Goal: Information Seeking & Learning: Find contact information

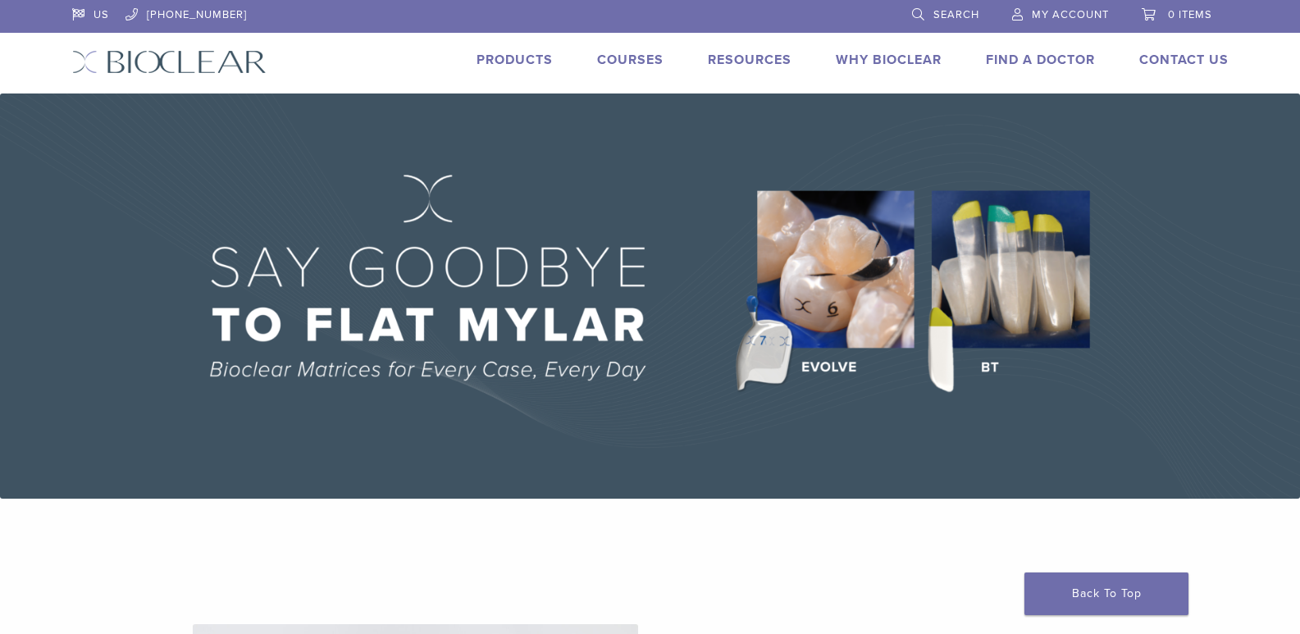
click at [518, 57] on link "Products" at bounding box center [514, 60] width 76 height 16
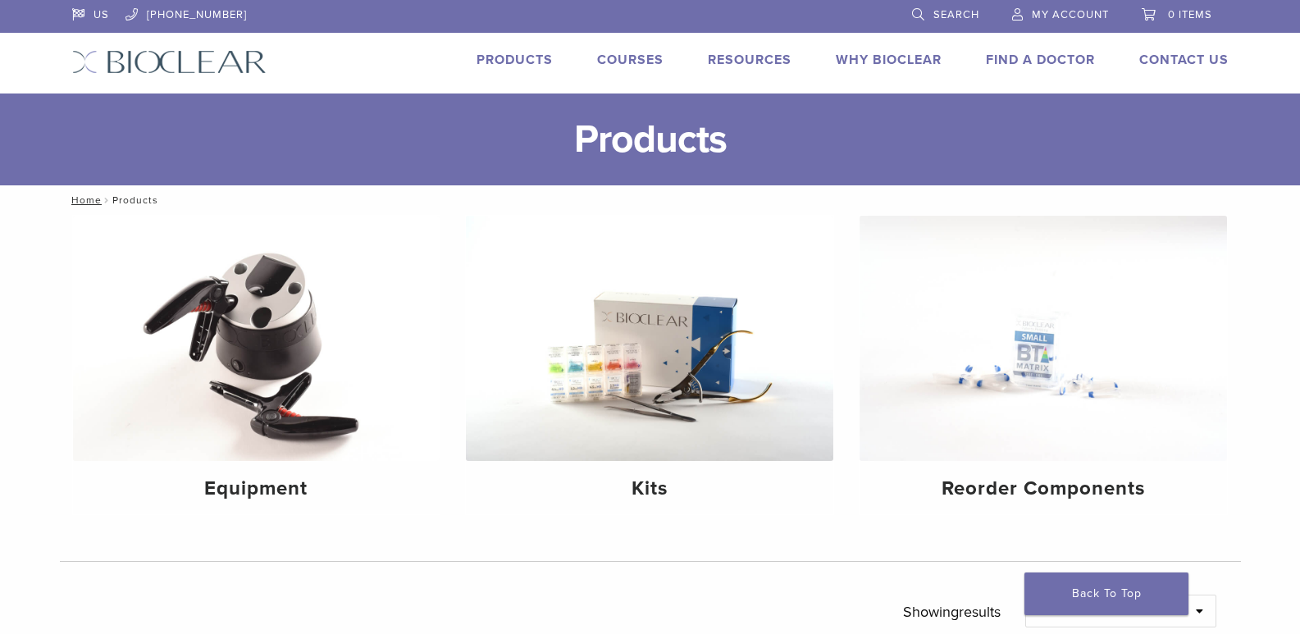
click at [902, 58] on link "Why Bioclear" at bounding box center [889, 60] width 106 height 16
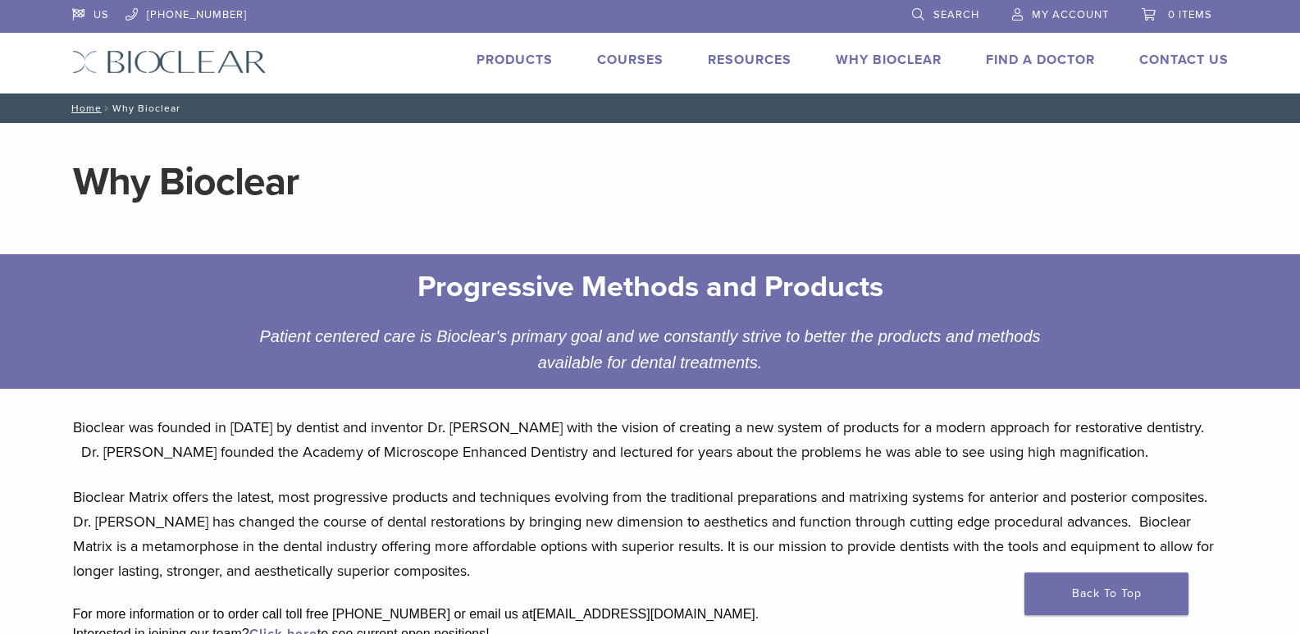
click at [194, 60] on img at bounding box center [169, 62] width 194 height 24
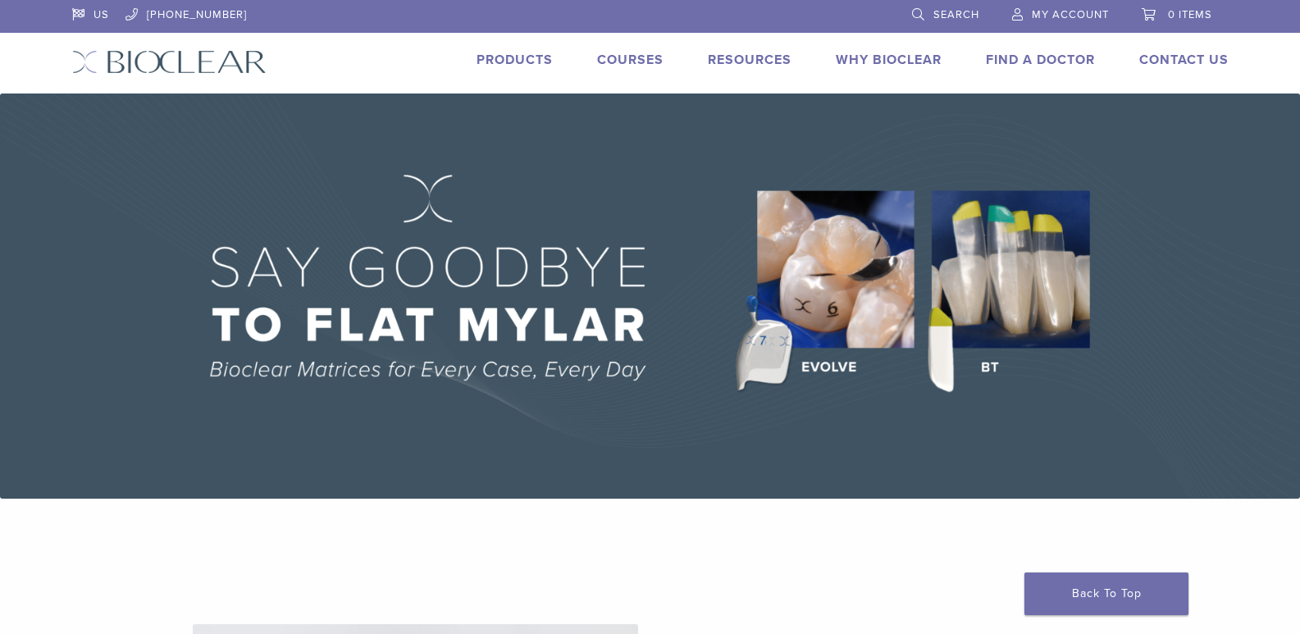
click at [832, 281] on img at bounding box center [650, 295] width 1300 height 405
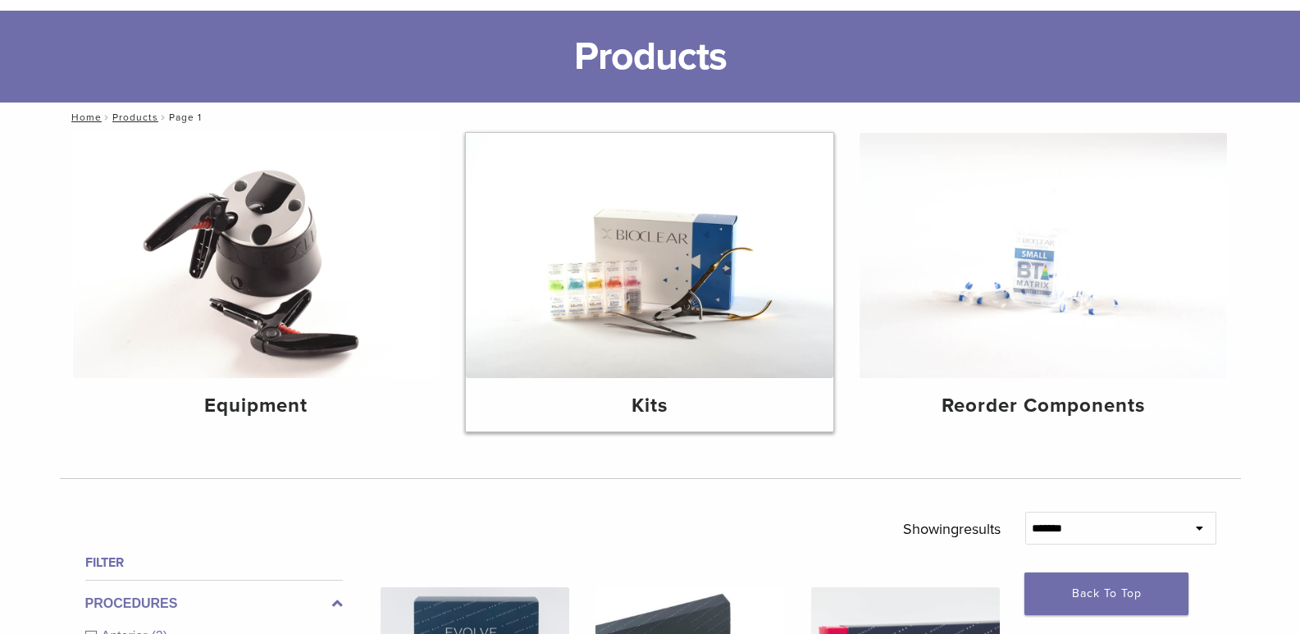
scroll to position [82, 0]
click at [654, 260] on img at bounding box center [649, 256] width 367 height 245
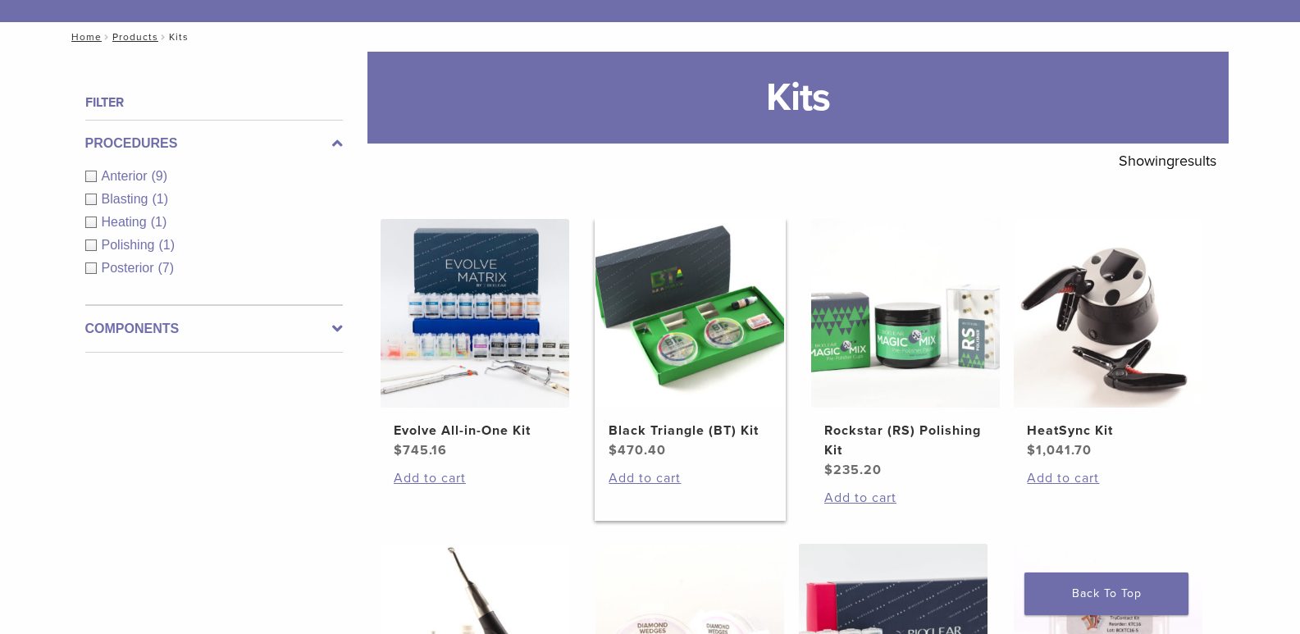
scroll to position [164, 0]
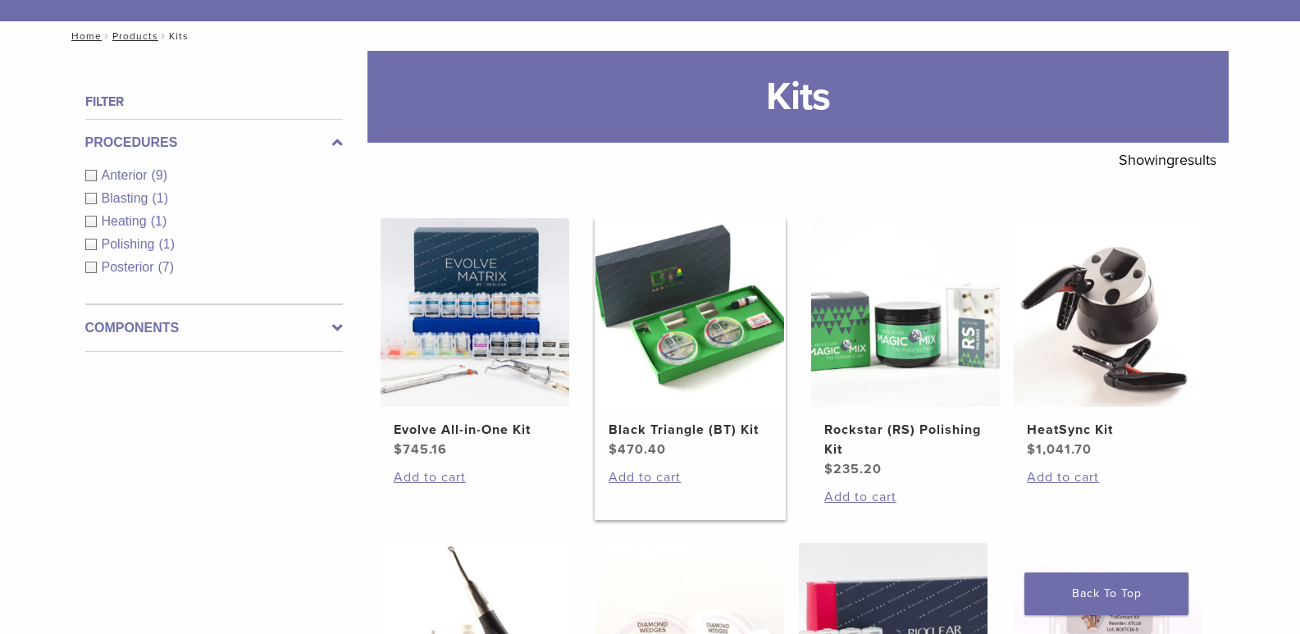
click at [690, 435] on h2 "Black Triangle (BT) Kit" at bounding box center [690, 430] width 162 height 20
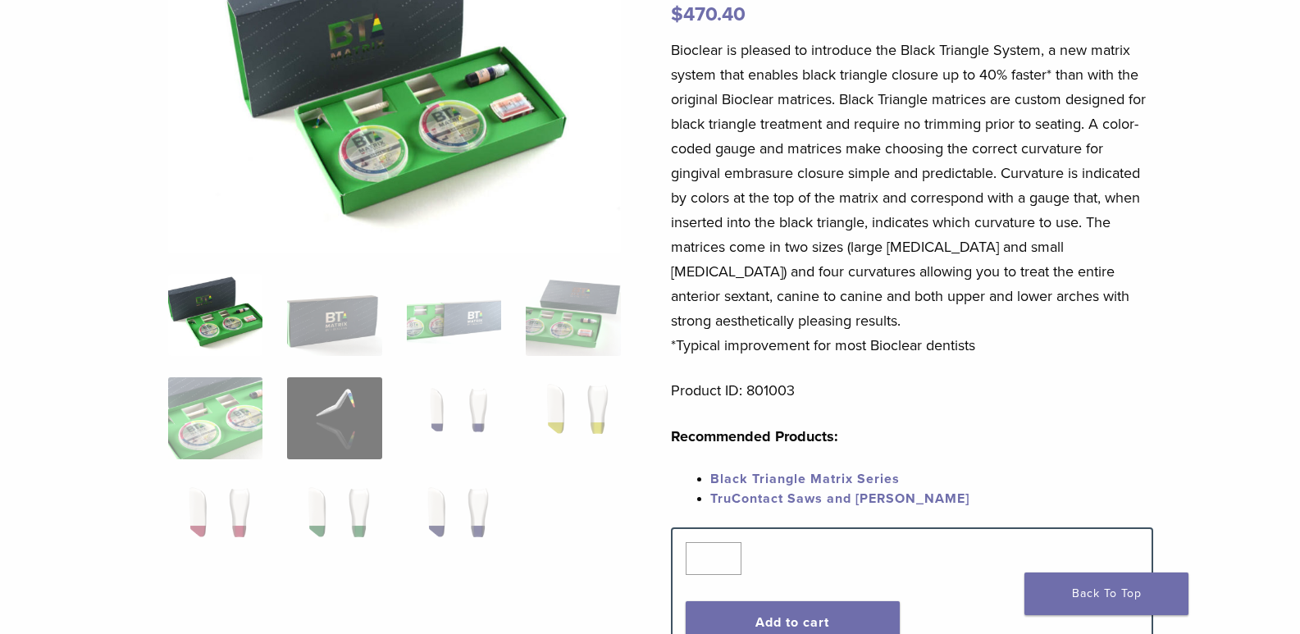
scroll to position [246, 0]
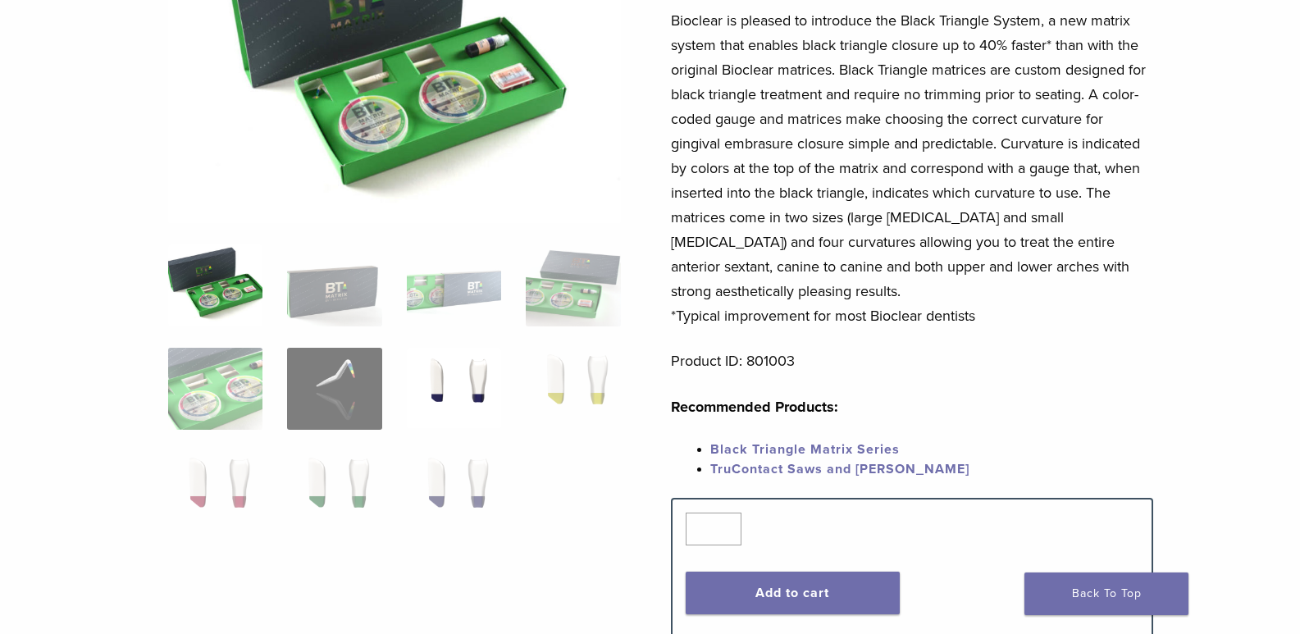
click at [450, 389] on img at bounding box center [454, 389] width 94 height 82
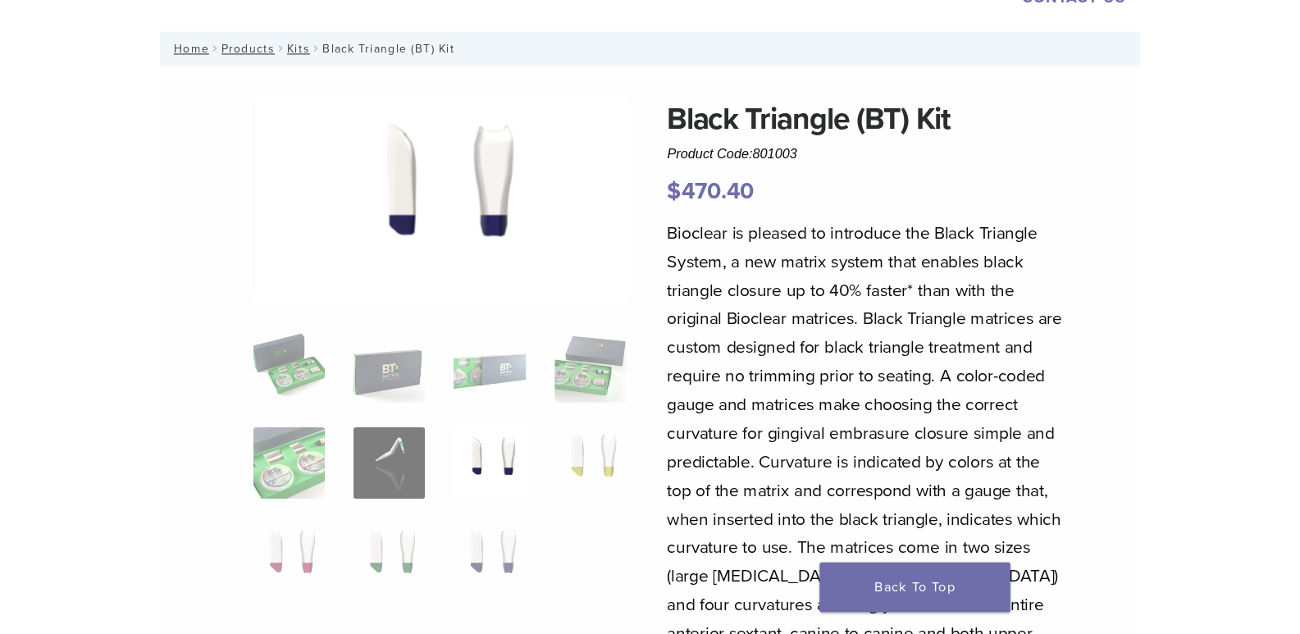
scroll to position [0, 0]
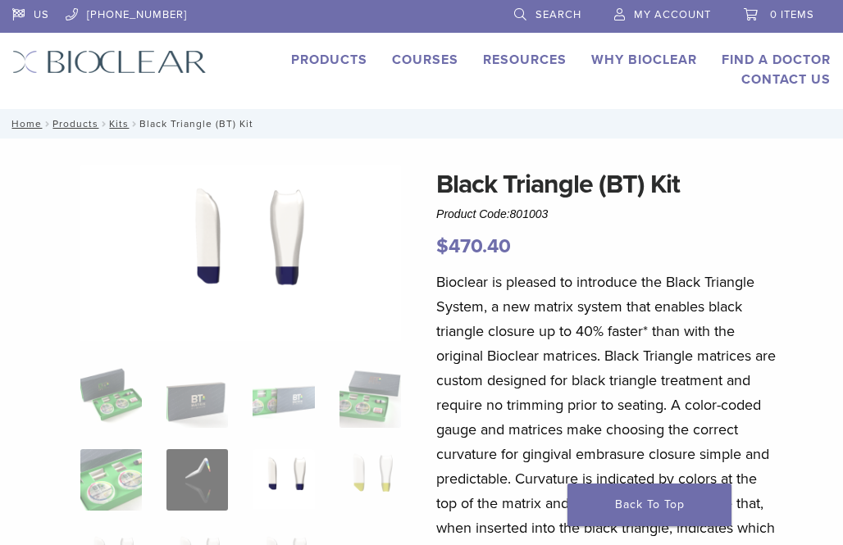
click at [590, 331] on p "Bioclear is pleased to introduce the Black Triangle System, a new matrix system…" at bounding box center [606, 491] width 341 height 443
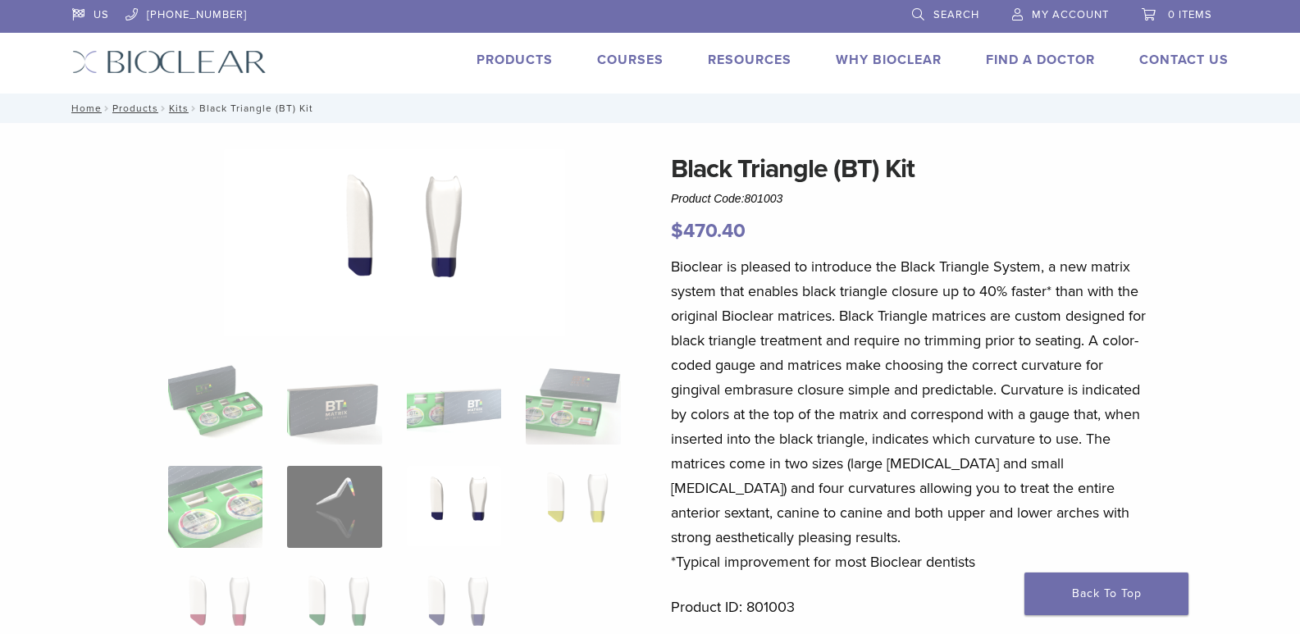
click at [1022, 60] on link "Find A Doctor" at bounding box center [1040, 60] width 109 height 16
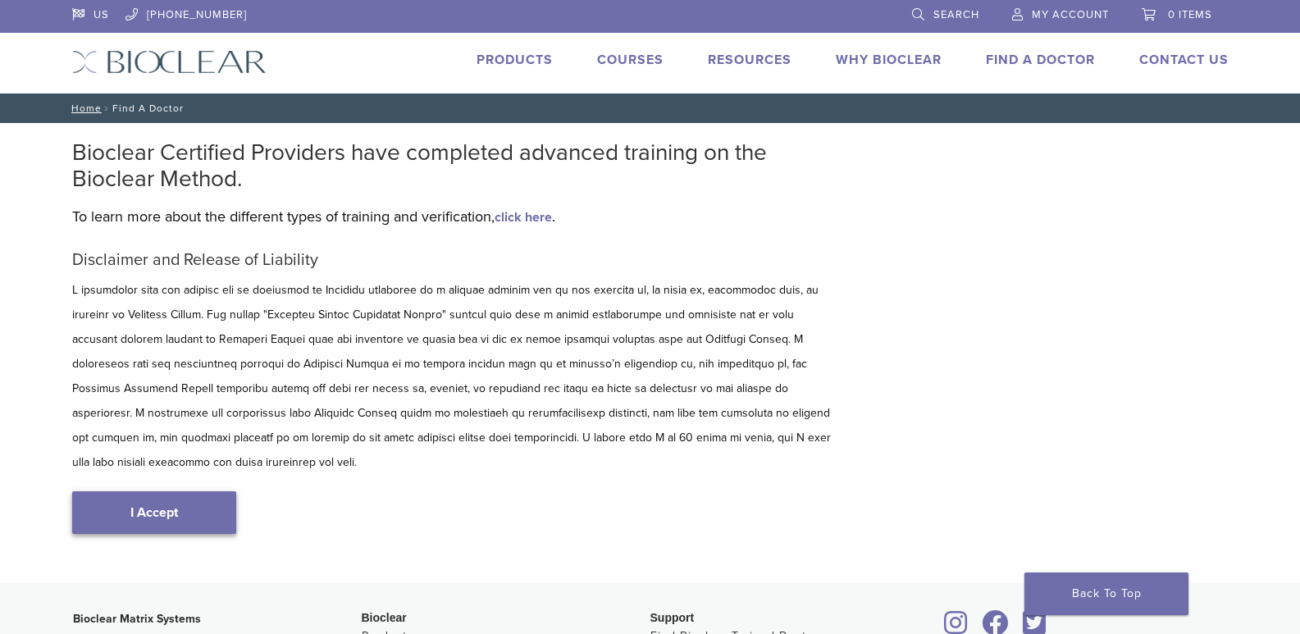
click at [152, 494] on link "I Accept" at bounding box center [154, 512] width 164 height 43
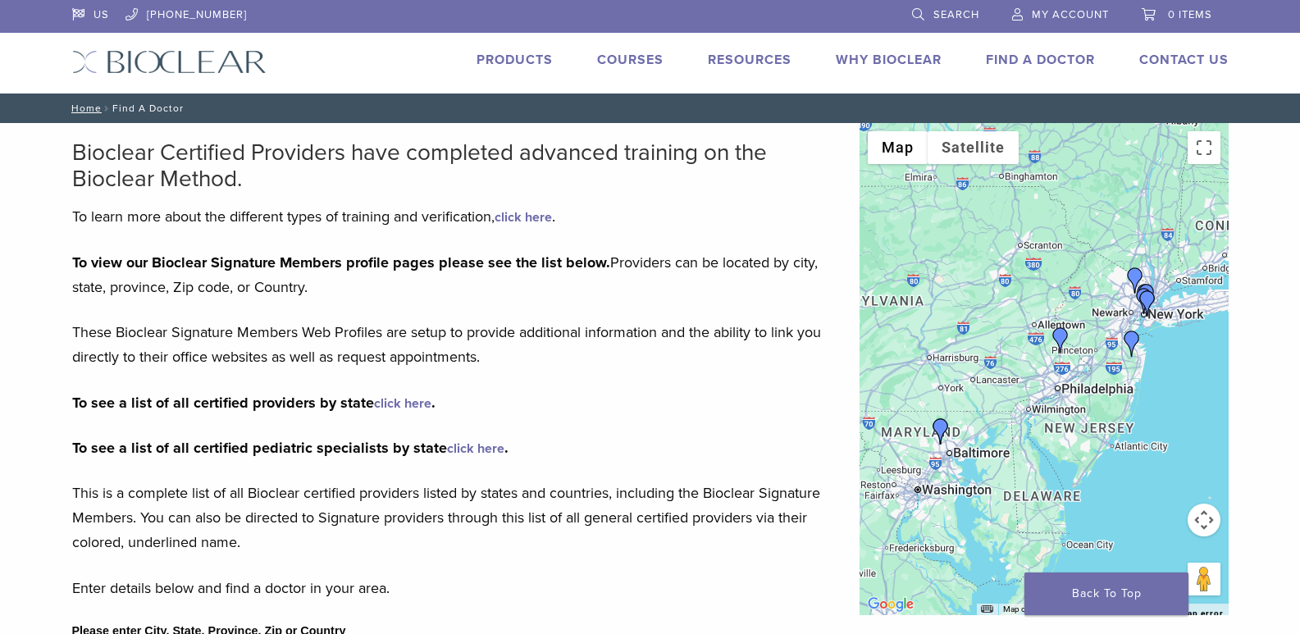
drag, startPoint x: 221, startPoint y: 251, endPoint x: 233, endPoint y: 249, distance: 12.4
click at [221, 251] on p "To view our Bioclear Signature Members profile pages please see the list below.…" at bounding box center [453, 274] width 763 height 49
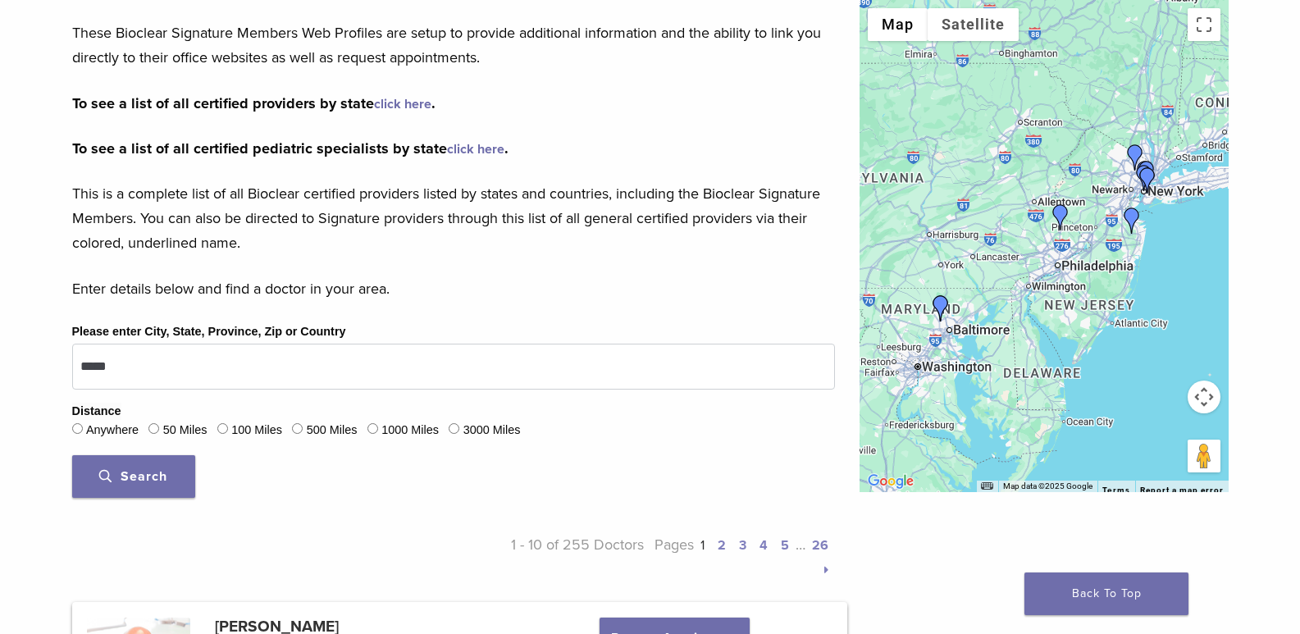
scroll to position [328, 0]
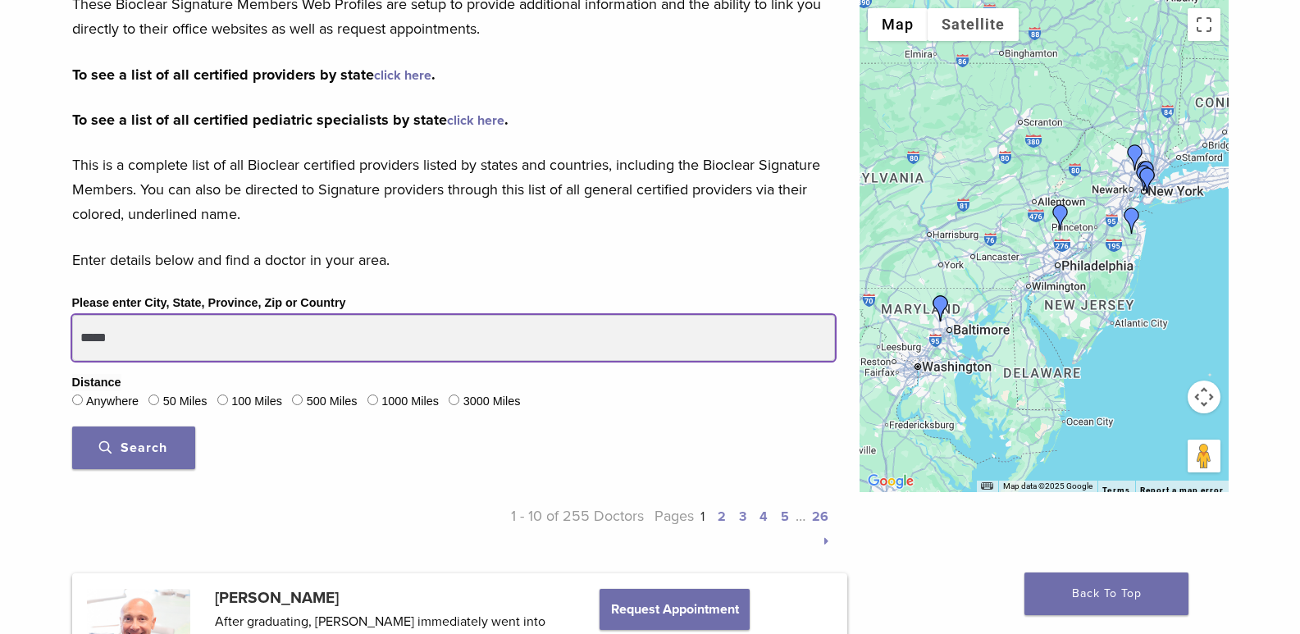
drag, startPoint x: 158, startPoint y: 340, endPoint x: 80, endPoint y: 340, distance: 78.7
click at [80, 340] on input "*****" at bounding box center [453, 338] width 763 height 46
type input "*****"
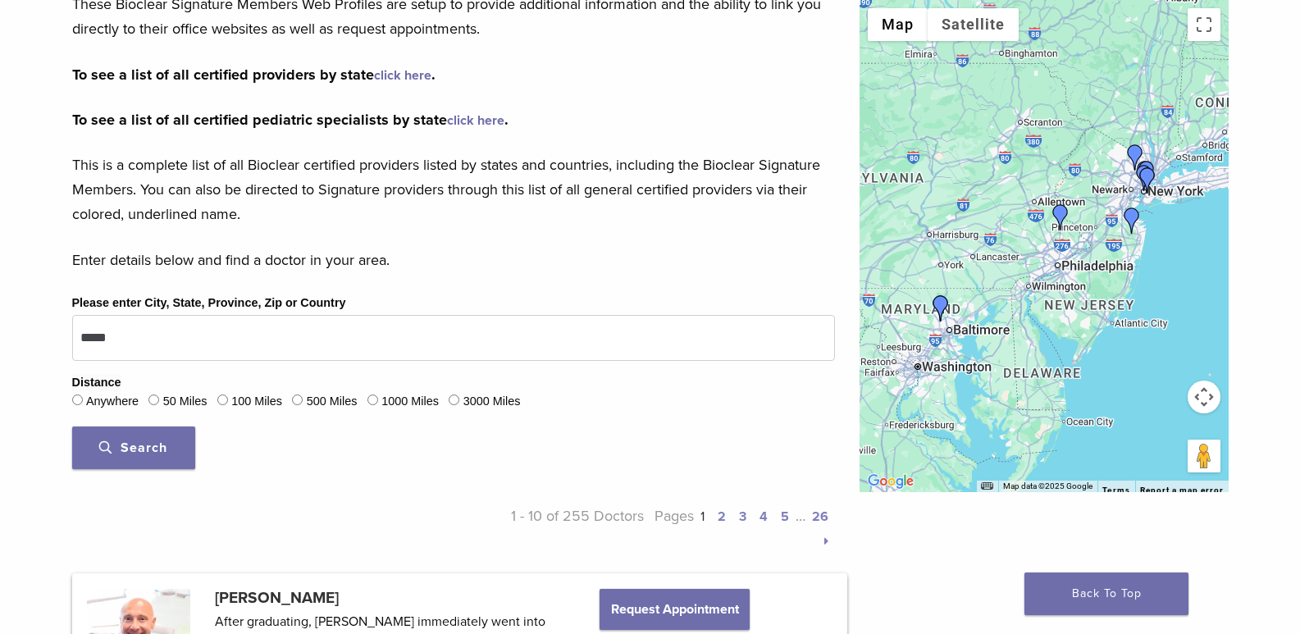
click at [150, 449] on span "Search" at bounding box center [133, 448] width 68 height 16
